Goal: Task Accomplishment & Management: Use online tool/utility

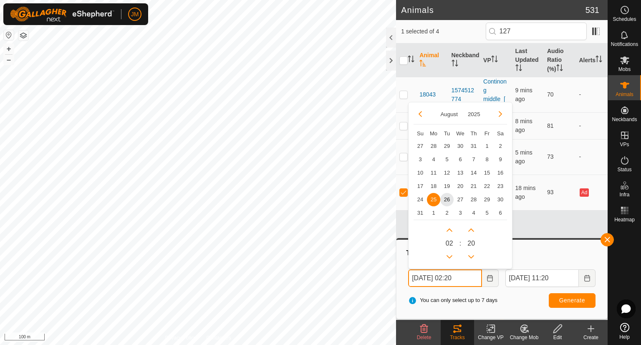
click at [416, 276] on input "[DATE] 02:20" at bounding box center [444, 278] width 73 height 18
click at [444, 199] on span "26" at bounding box center [446, 199] width 13 height 13
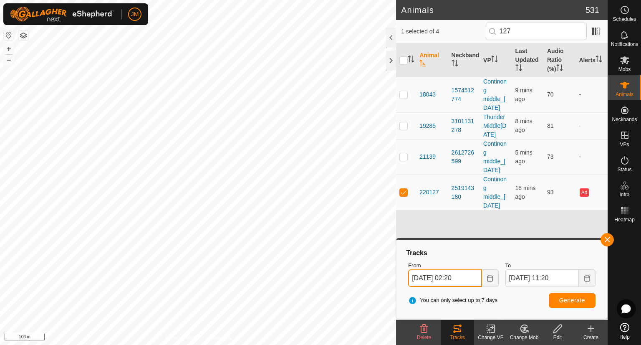
click at [457, 278] on input "[DATE] 02:20" at bounding box center [444, 278] width 73 height 18
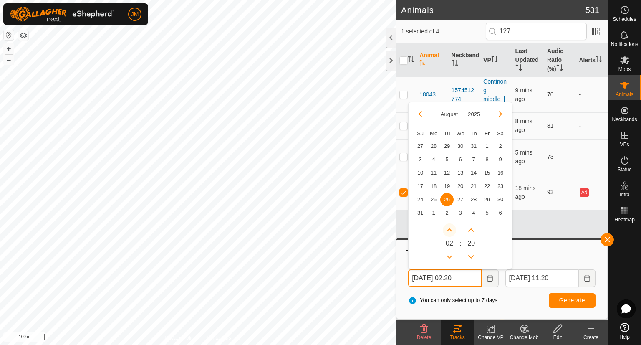
click at [447, 235] on button "Next Hour" at bounding box center [449, 229] width 13 height 13
click at [449, 234] on button "Next Hour" at bounding box center [449, 229] width 13 height 13
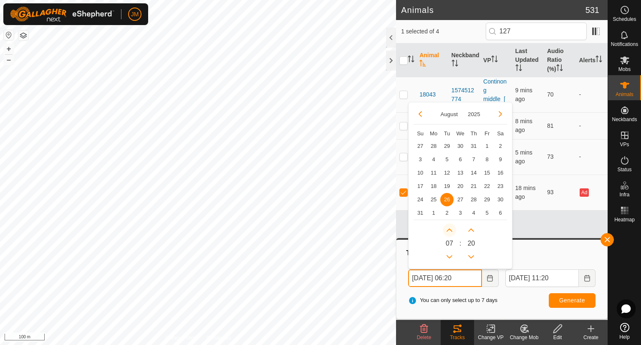
type input "[DATE] 07:20"
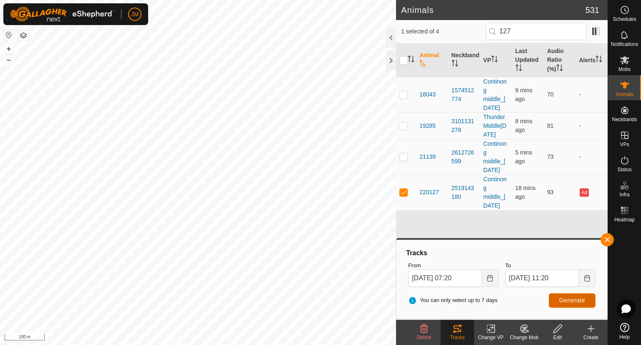
click at [553, 297] on button "Generate" at bounding box center [572, 300] width 47 height 15
click at [404, 195] on p-checkbox at bounding box center [403, 192] width 8 height 7
checkbox input "false"
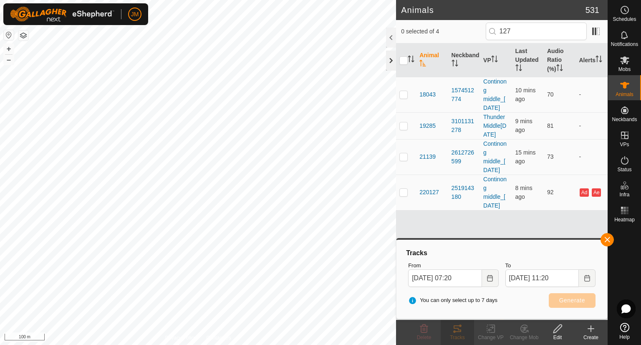
click at [391, 58] on div at bounding box center [391, 60] width 10 height 20
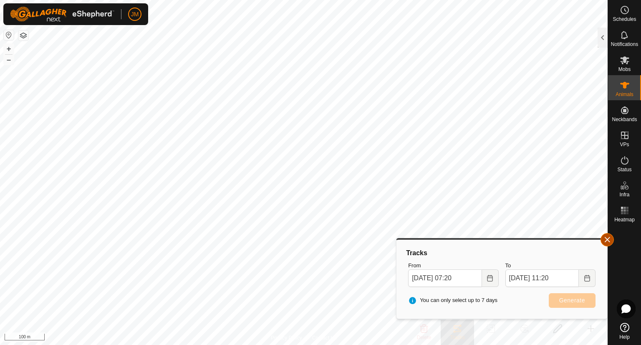
click at [603, 238] on button "button" at bounding box center [606, 239] width 13 height 13
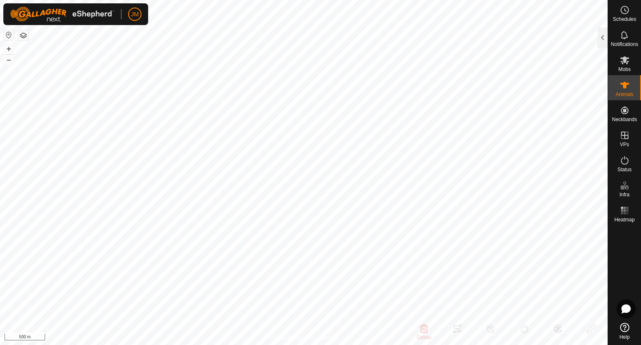
type input "18813"
type input "-"
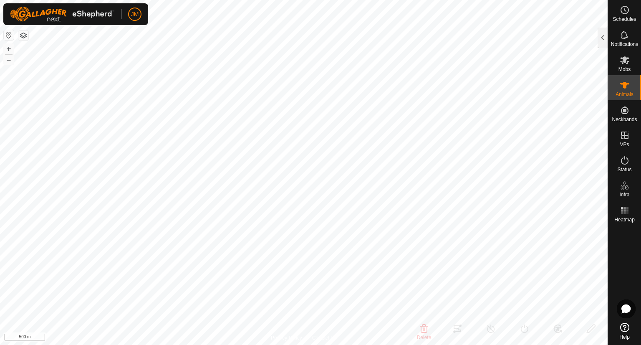
type input "-"
